Goal: Information Seeking & Learning: Learn about a topic

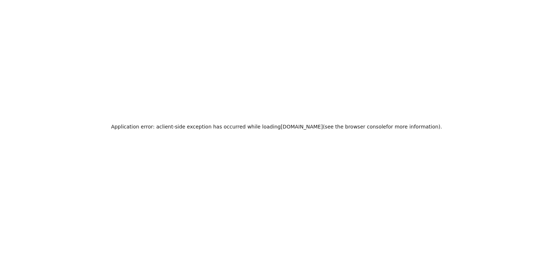
click at [296, 94] on div "Application error: a client -side exception has occurred while loading zeropath…" at bounding box center [276, 126] width 553 height 253
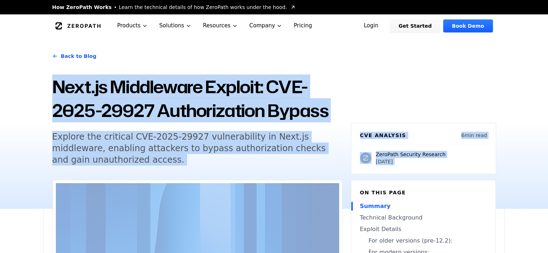
drag, startPoint x: 142, startPoint y: 121, endPoint x: 48, endPoint y: 87, distance: 100.6
copy main "Next.js Middleware Exploit: CVE-2025-29927 Authorization Bypass Explore the cri…"
